Goal: Transaction & Acquisition: Purchase product/service

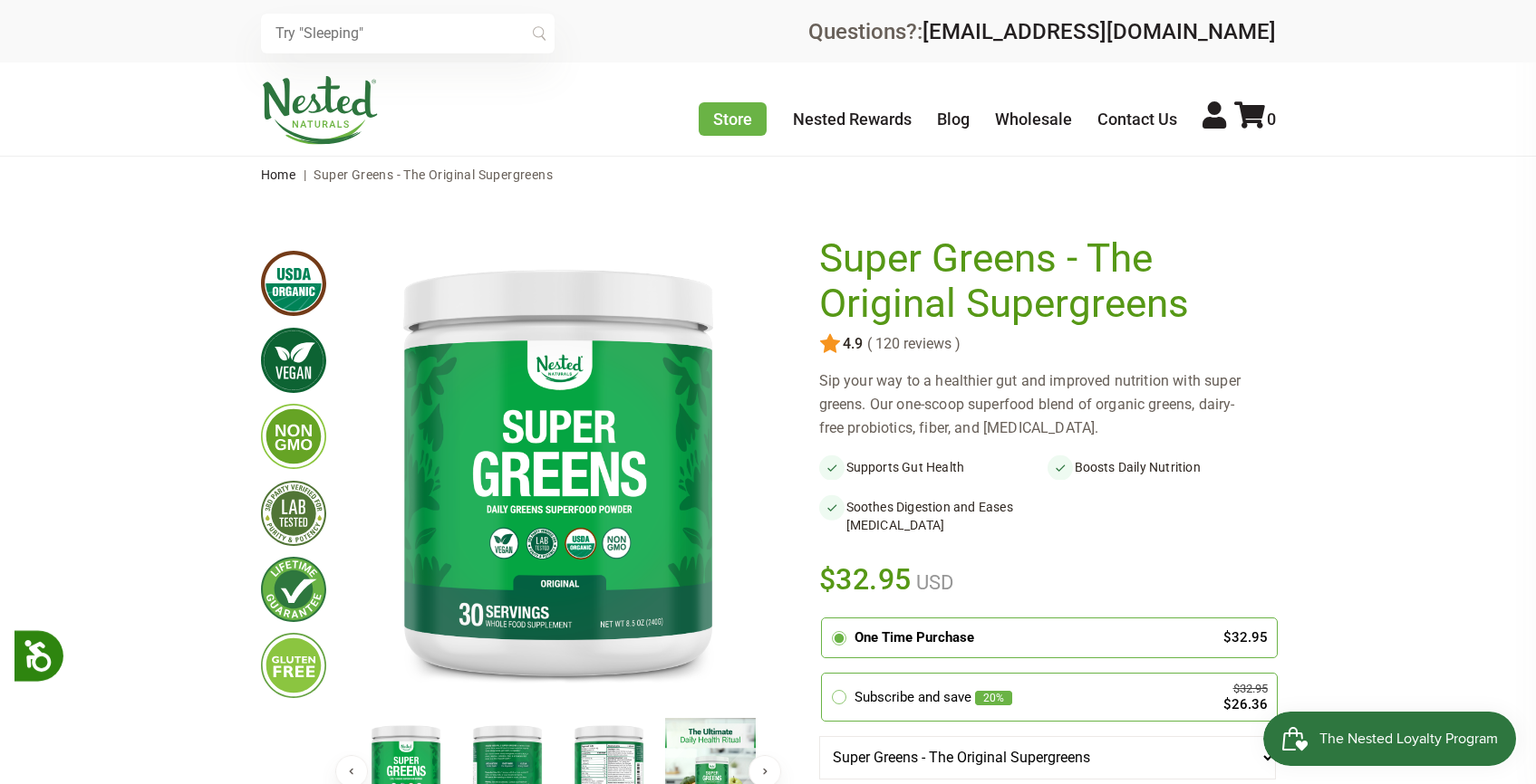
scroll to position [334, 0]
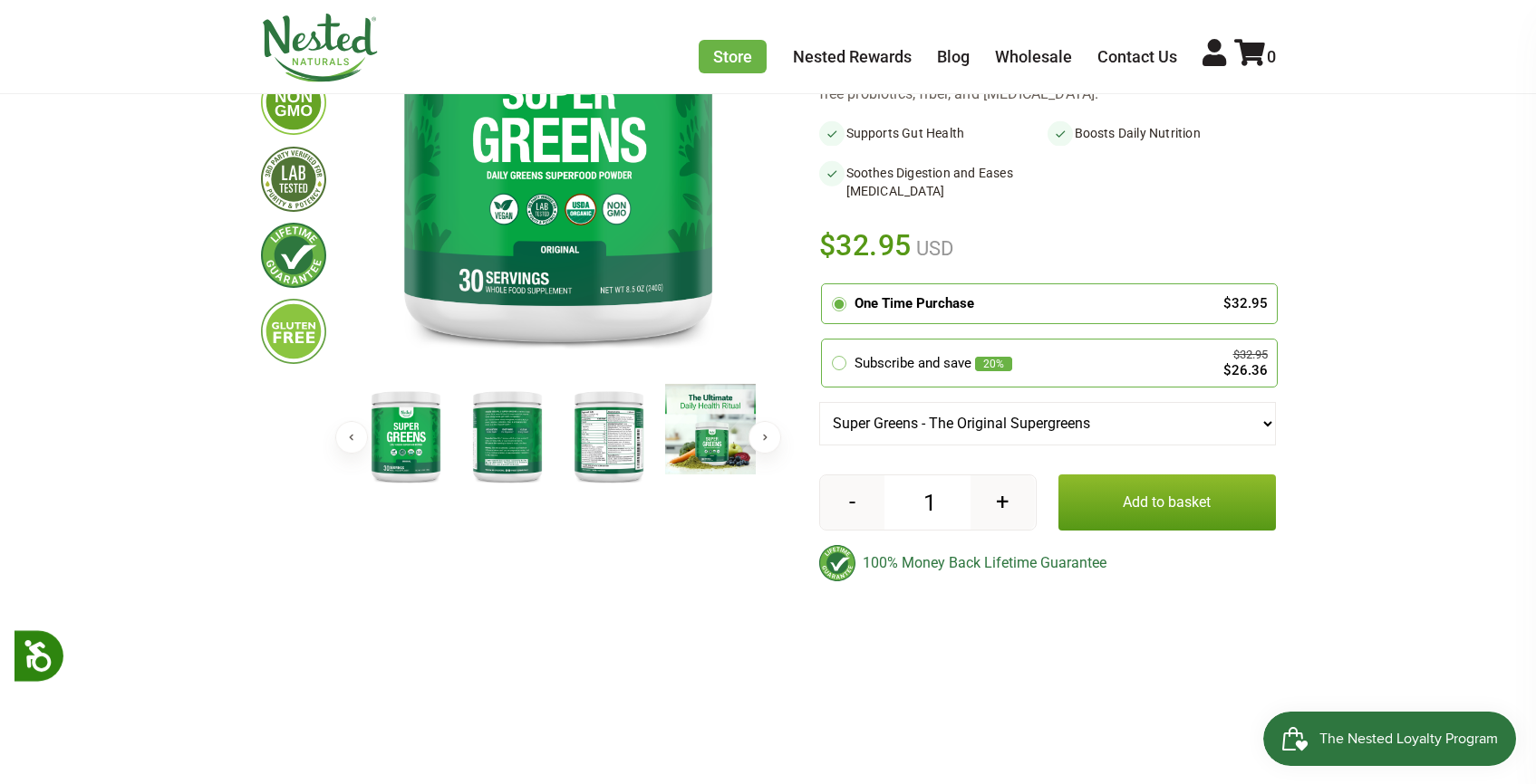
click at [1111, 526] on button "Add to basket" at bounding box center [1167, 503] width 217 height 56
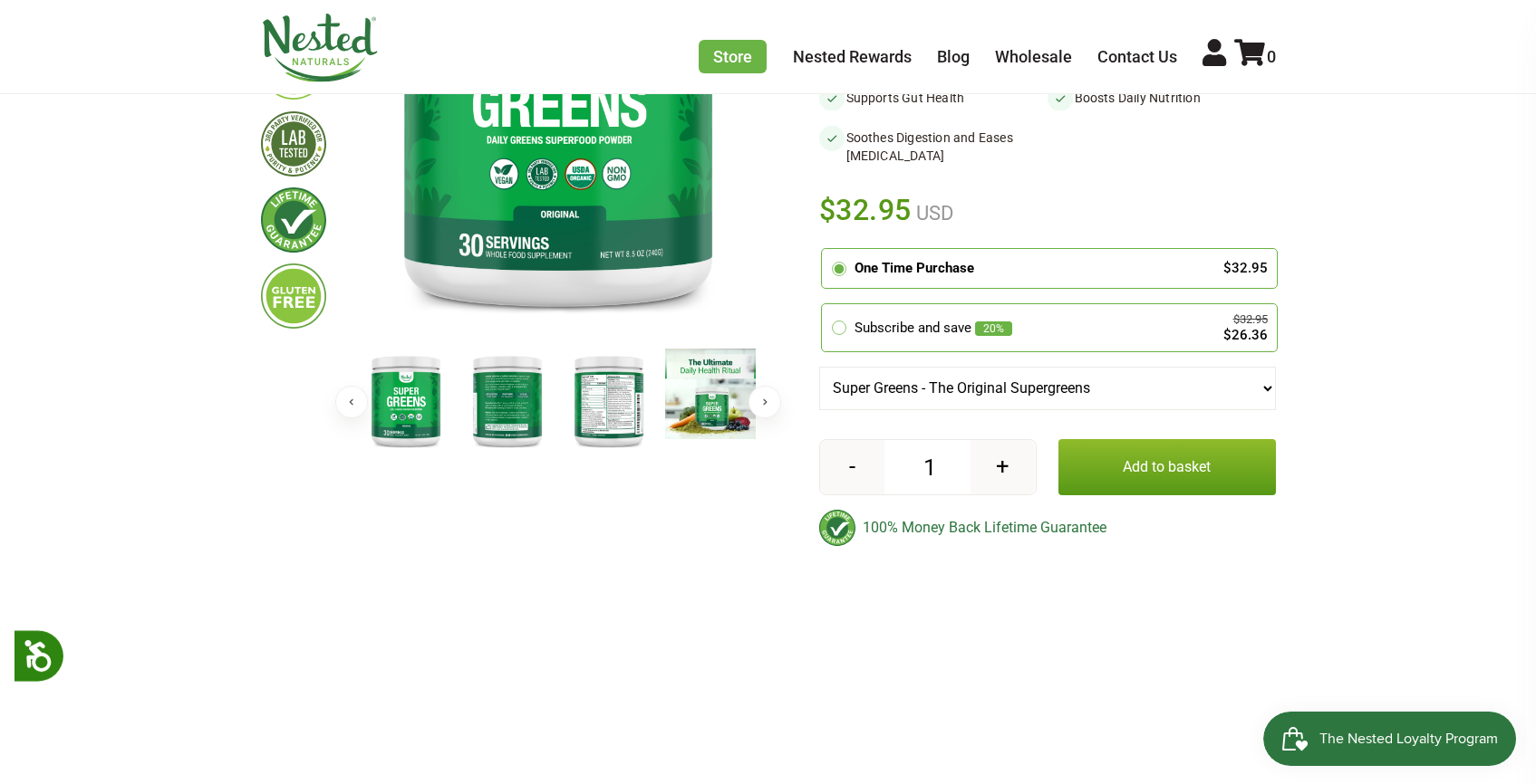
click at [1127, 441] on button "Add to basket" at bounding box center [1167, 467] width 217 height 56
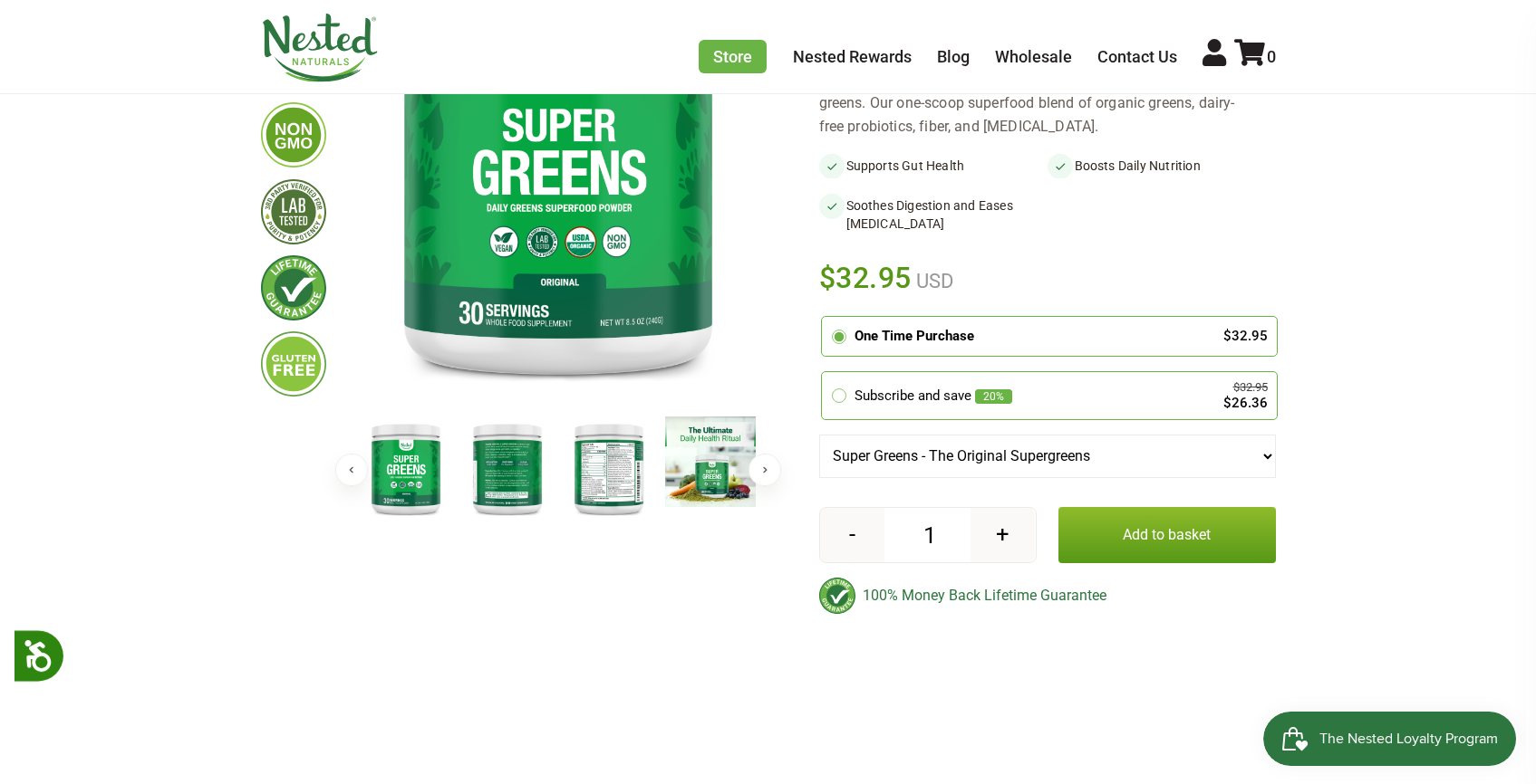
scroll to position [369, 0]
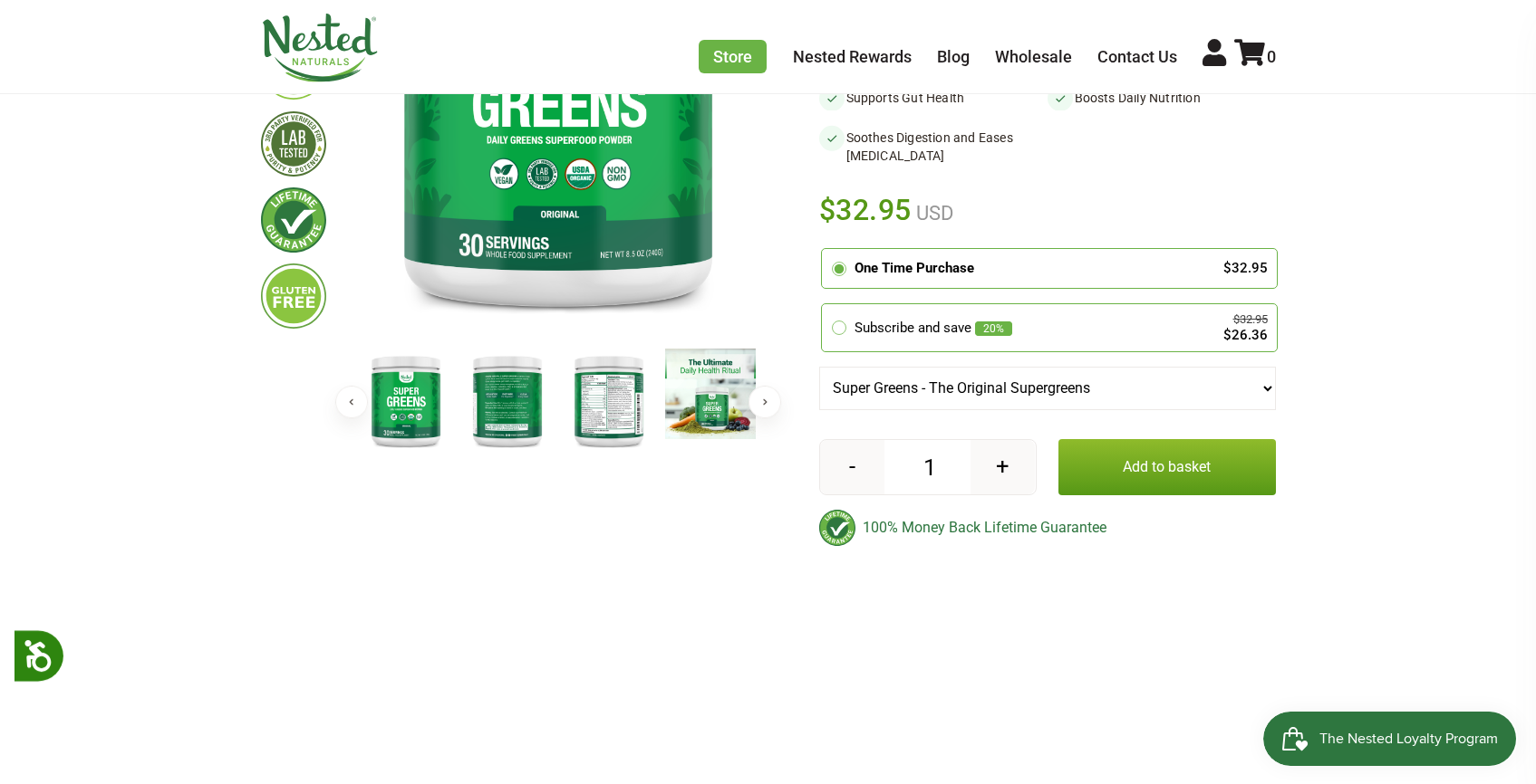
click at [1116, 484] on button "Add to basket" at bounding box center [1167, 467] width 217 height 56
click at [1124, 461] on button "Add to basket" at bounding box center [1167, 467] width 217 height 56
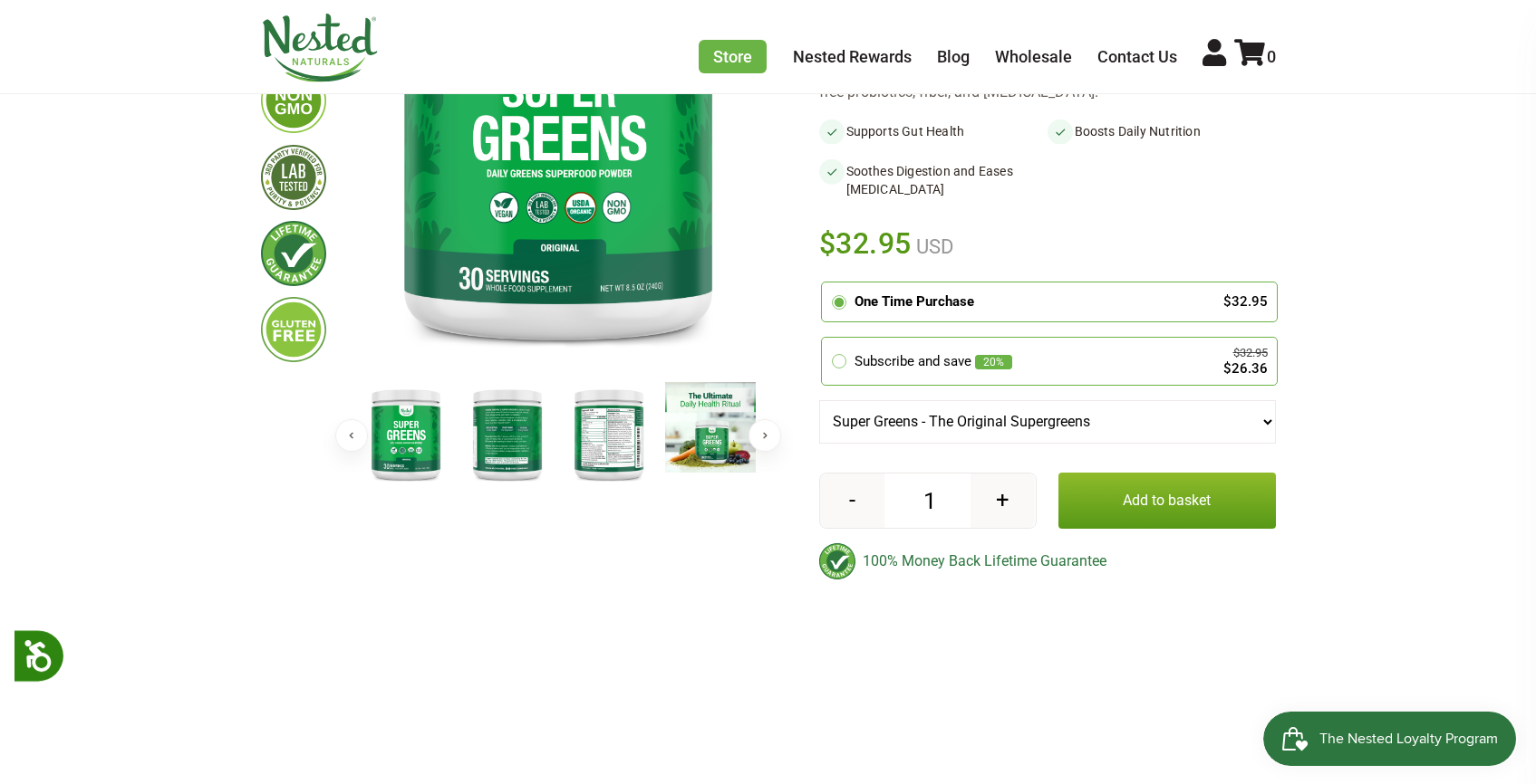
click at [1121, 488] on button "Add to basket" at bounding box center [1167, 501] width 217 height 56
